Goal: Task Accomplishment & Management: Complete application form

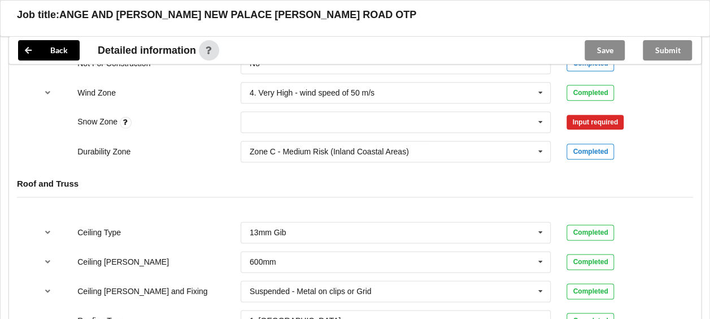
scroll to position [565, 0]
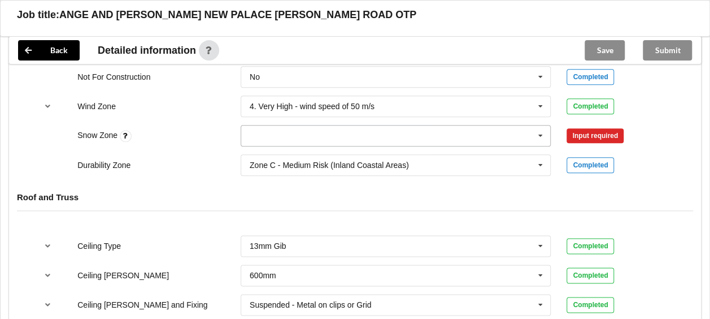
click at [540, 125] on icon at bounding box center [540, 135] width 17 height 21
click at [285, 146] on div "N0" at bounding box center [396, 156] width 310 height 21
click at [579, 126] on button "Confirm input" at bounding box center [600, 135] width 67 height 19
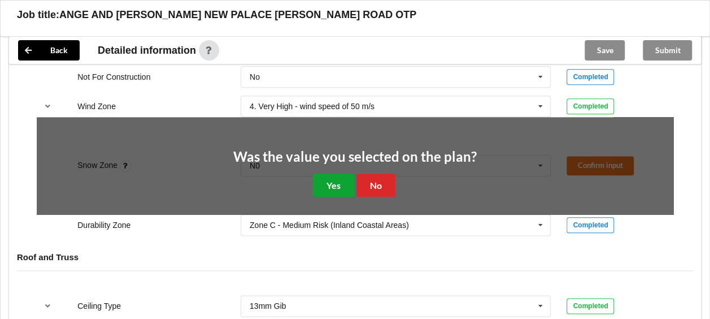
click at [341, 176] on button "Yes" at bounding box center [333, 184] width 41 height 23
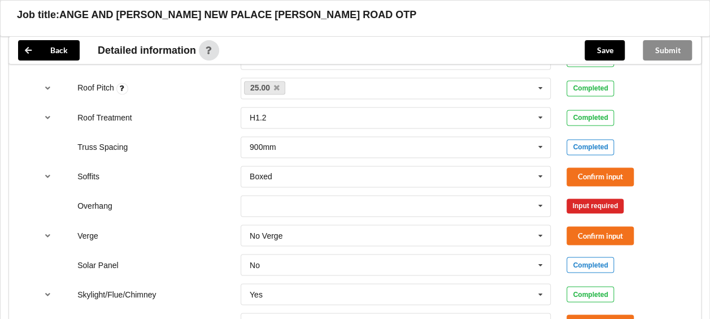
scroll to position [848, 0]
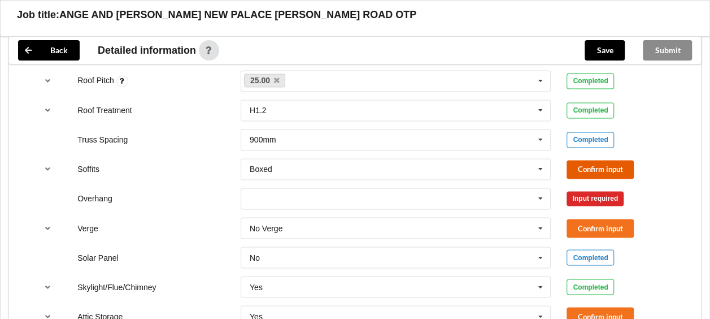
click at [577, 160] on button "Confirm input" at bounding box center [600, 169] width 67 height 19
click at [589, 191] on div "Input required" at bounding box center [595, 198] width 57 height 15
click at [540, 188] on icon at bounding box center [540, 198] width 17 height 21
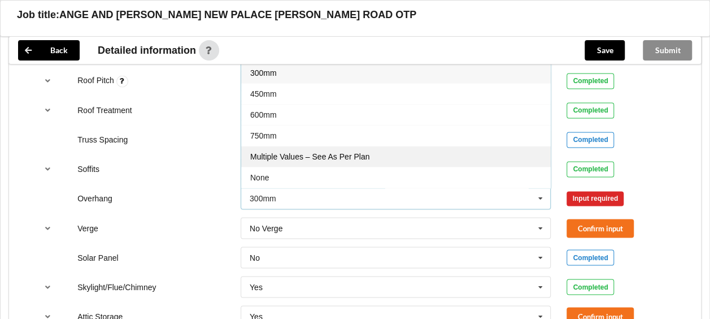
click at [329, 152] on span "Multiple Values – See As Per Plan" at bounding box center [309, 156] width 119 height 9
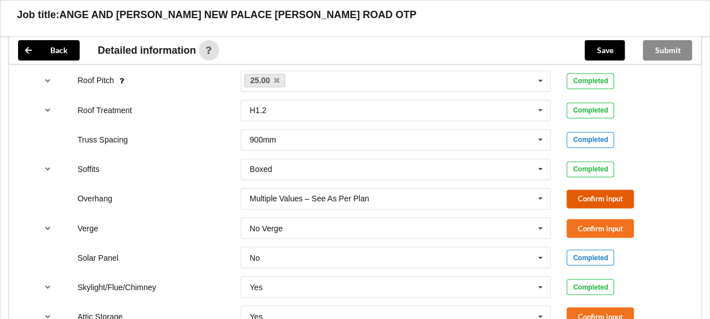
click at [598, 189] on button "Confirm input" at bounding box center [600, 198] width 67 height 19
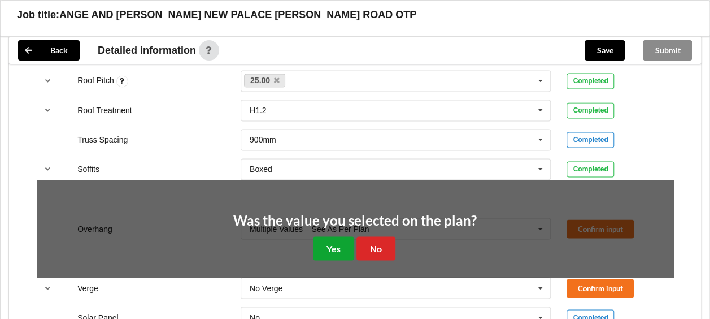
click at [346, 236] on button "Yes" at bounding box center [333, 247] width 41 height 23
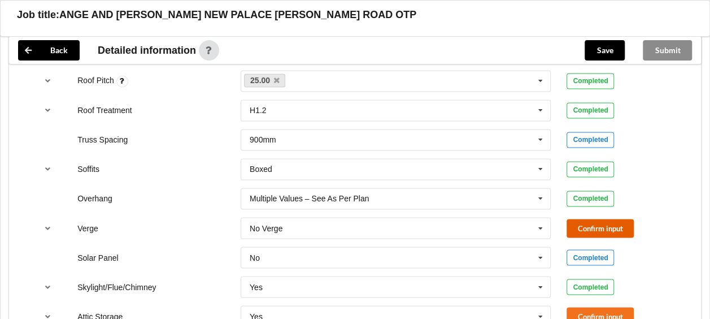
click at [574, 219] on button "Confirm input" at bounding box center [600, 228] width 67 height 19
drag, startPoint x: 601, startPoint y: 297, endPoint x: 601, endPoint y: 287, distance: 9.6
click at [601, 307] on button "Confirm input" at bounding box center [600, 316] width 67 height 19
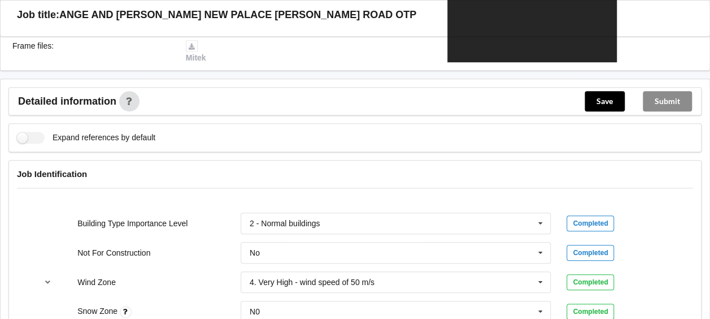
scroll to position [452, 0]
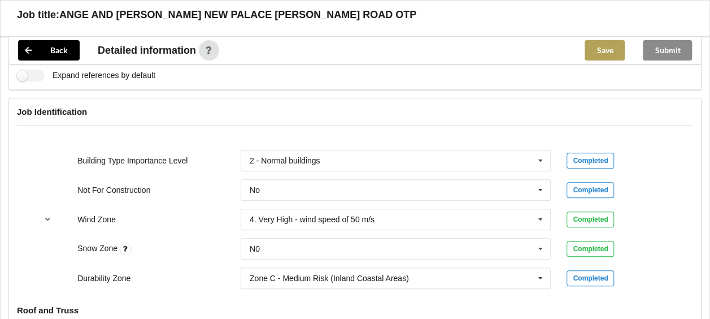
click at [606, 46] on button "Save" at bounding box center [605, 50] width 40 height 20
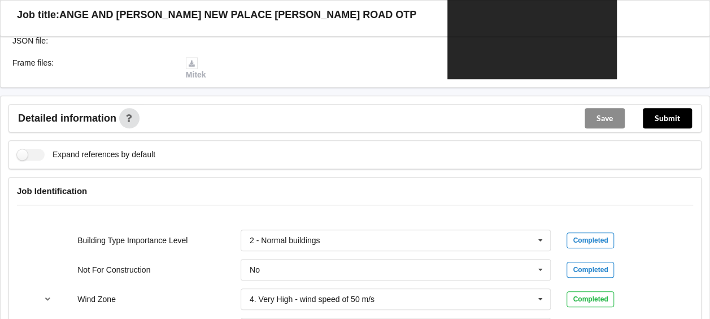
scroll to position [339, 0]
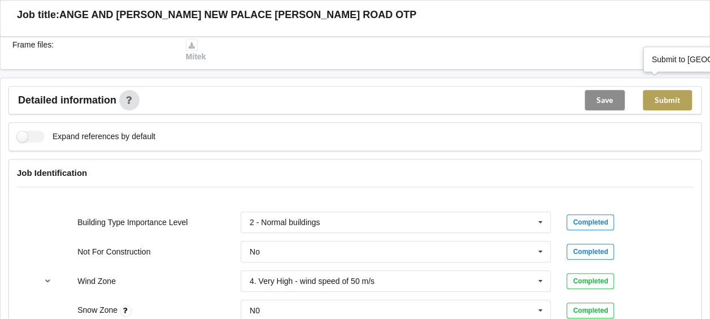
click at [658, 90] on button "Submit" at bounding box center [667, 100] width 49 height 20
